Goal: Information Seeking & Learning: Understand process/instructions

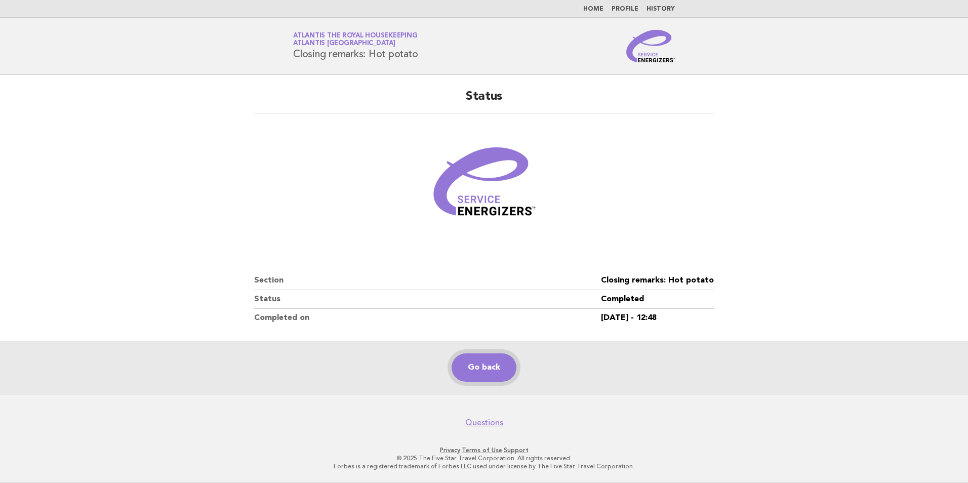
click at [484, 363] on link "Go back" at bounding box center [483, 367] width 65 height 28
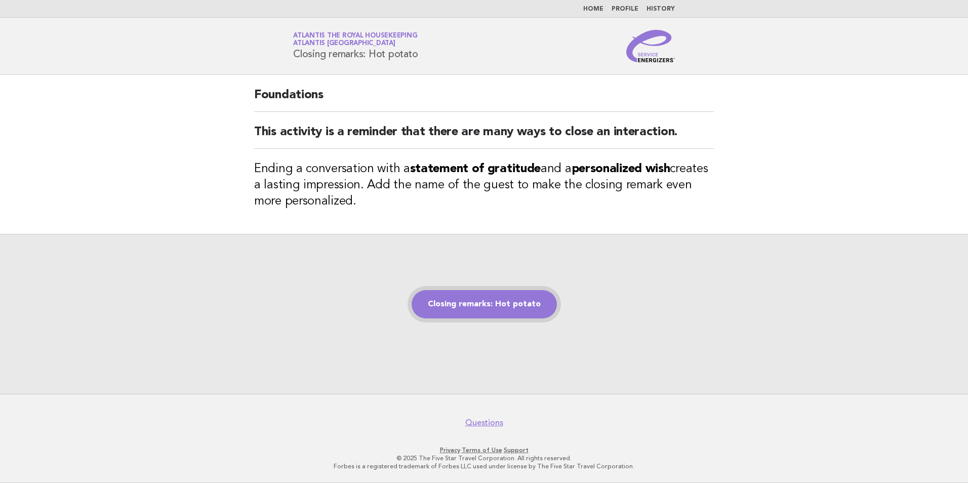
click at [479, 310] on link "Closing remarks: Hot potato" at bounding box center [483, 304] width 145 height 28
